Goal: Task Accomplishment & Management: Complete application form

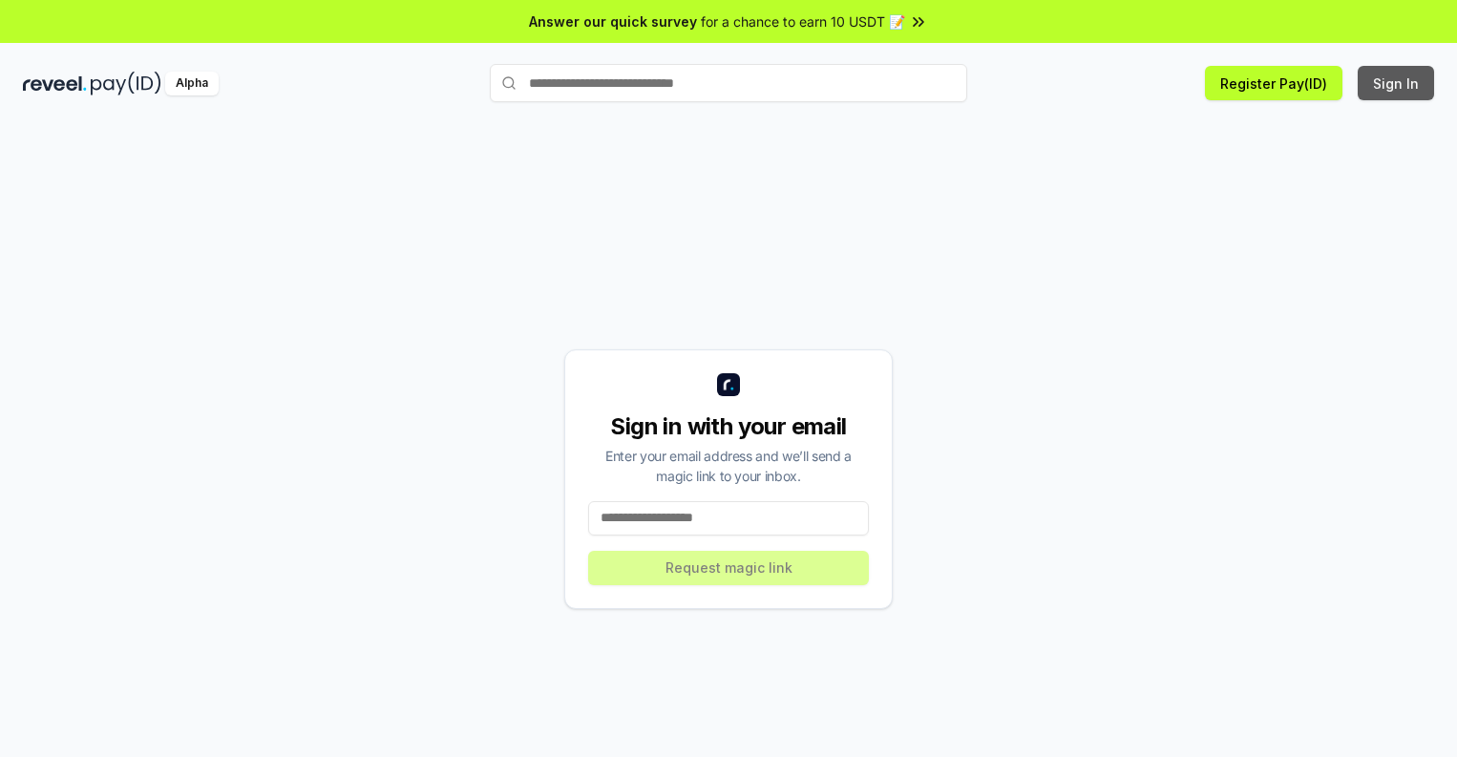
click at [1396, 83] on button "Sign In" at bounding box center [1395, 83] width 76 height 34
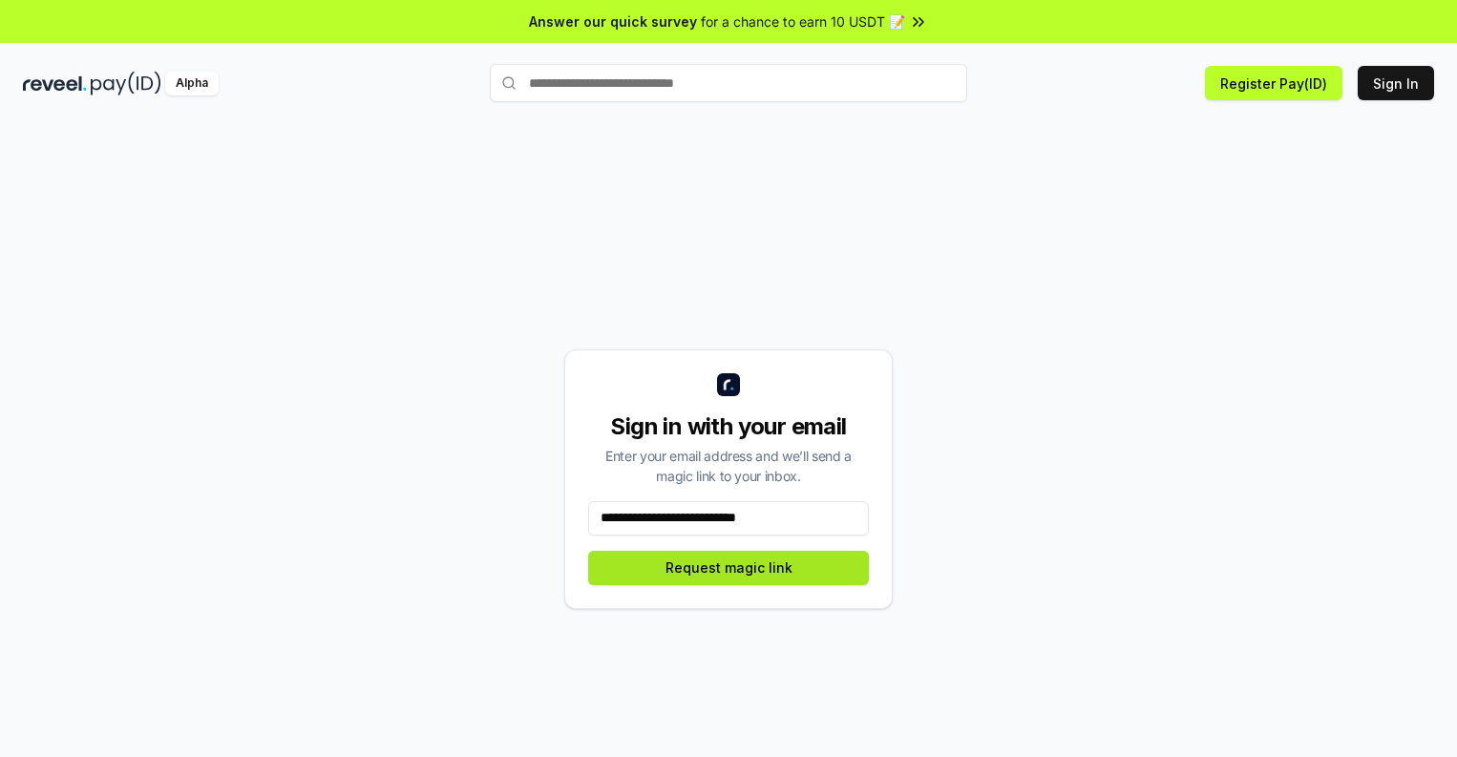
type input "**********"
click at [728, 567] on button "Request magic link" at bounding box center [728, 568] width 281 height 34
